Goal: Find specific page/section: Locate a particular part of the current website

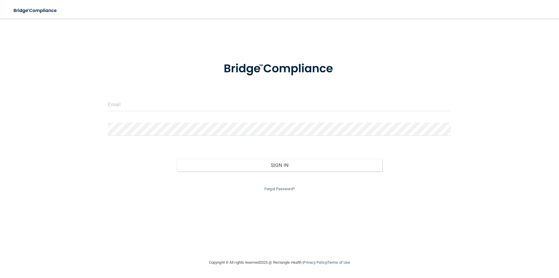
click at [167, 112] on div at bounding box center [280, 106] width 352 height 17
click at [169, 109] on input "email" at bounding box center [279, 104] width 343 height 13
type input "[EMAIL_ADDRESS][DOMAIN_NAME]"
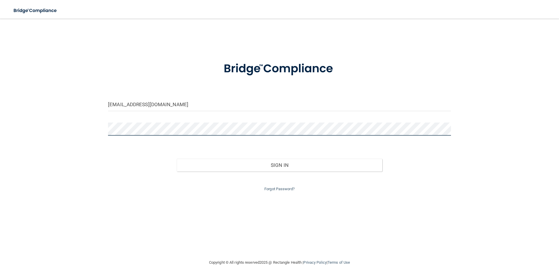
click at [177, 158] on button "Sign In" at bounding box center [280, 164] width 206 height 13
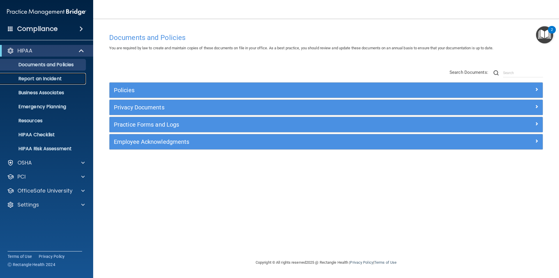
click at [46, 77] on p "Report an Incident" at bounding box center [44, 79] width 80 height 6
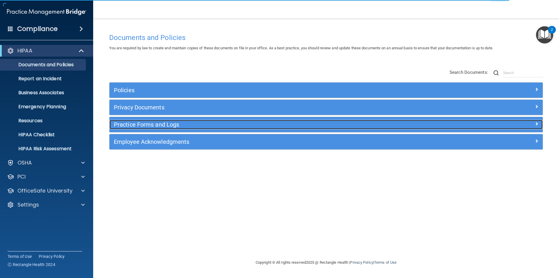
click at [139, 124] on h5 "Practice Forms and Logs" at bounding box center [272, 124] width 316 height 6
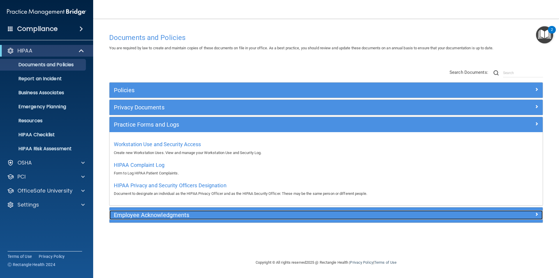
click at [155, 215] on h5 "Employee Acknowledgments" at bounding box center [272, 215] width 316 height 6
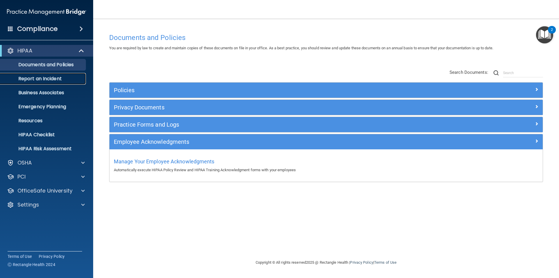
click at [50, 80] on p "Report an Incident" at bounding box center [44, 79] width 80 height 6
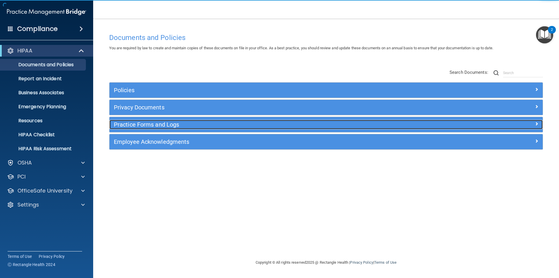
click at [145, 128] on div "Practice Forms and Logs" at bounding box center [272, 124] width 325 height 9
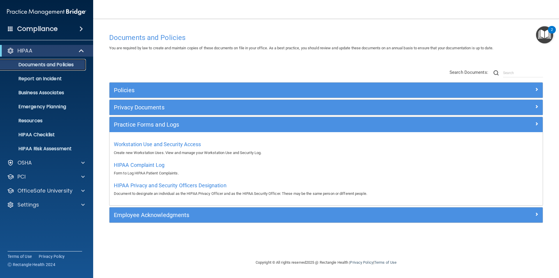
drag, startPoint x: 45, startPoint y: 54, endPoint x: 19, endPoint y: 67, distance: 29.1
